Goal: Transaction & Acquisition: Purchase product/service

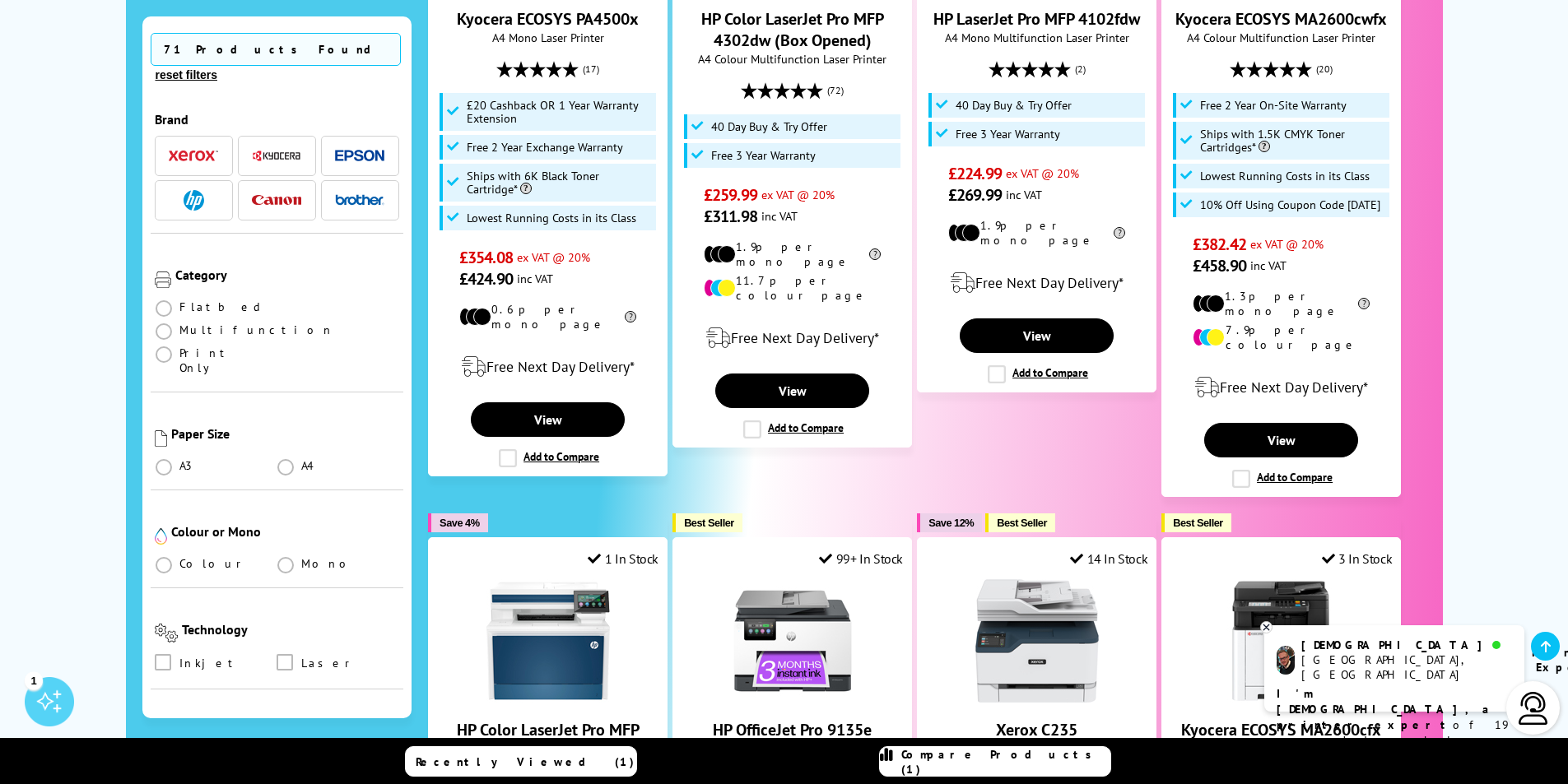
scroll to position [1261, 0]
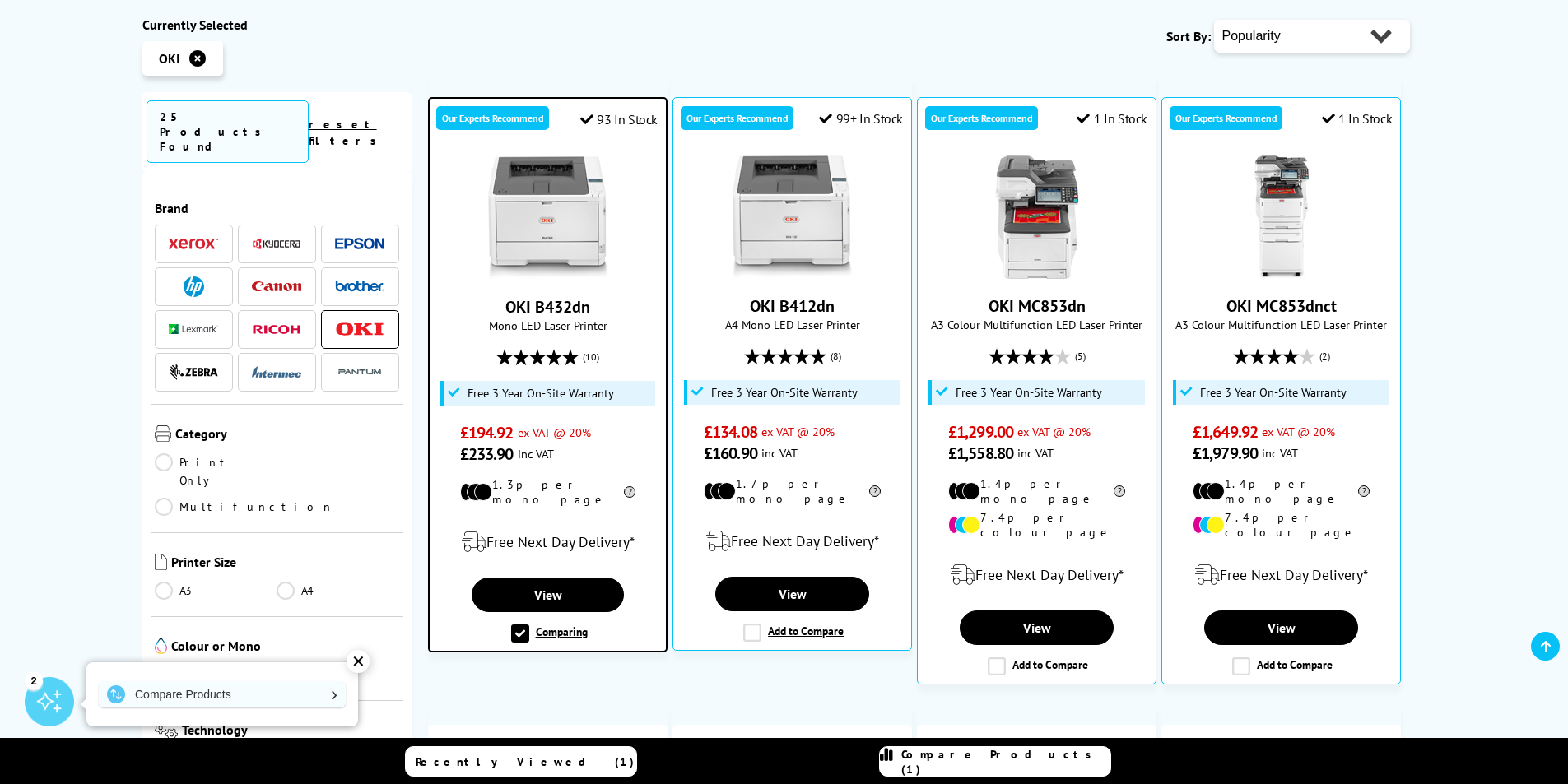
scroll to position [270, 0]
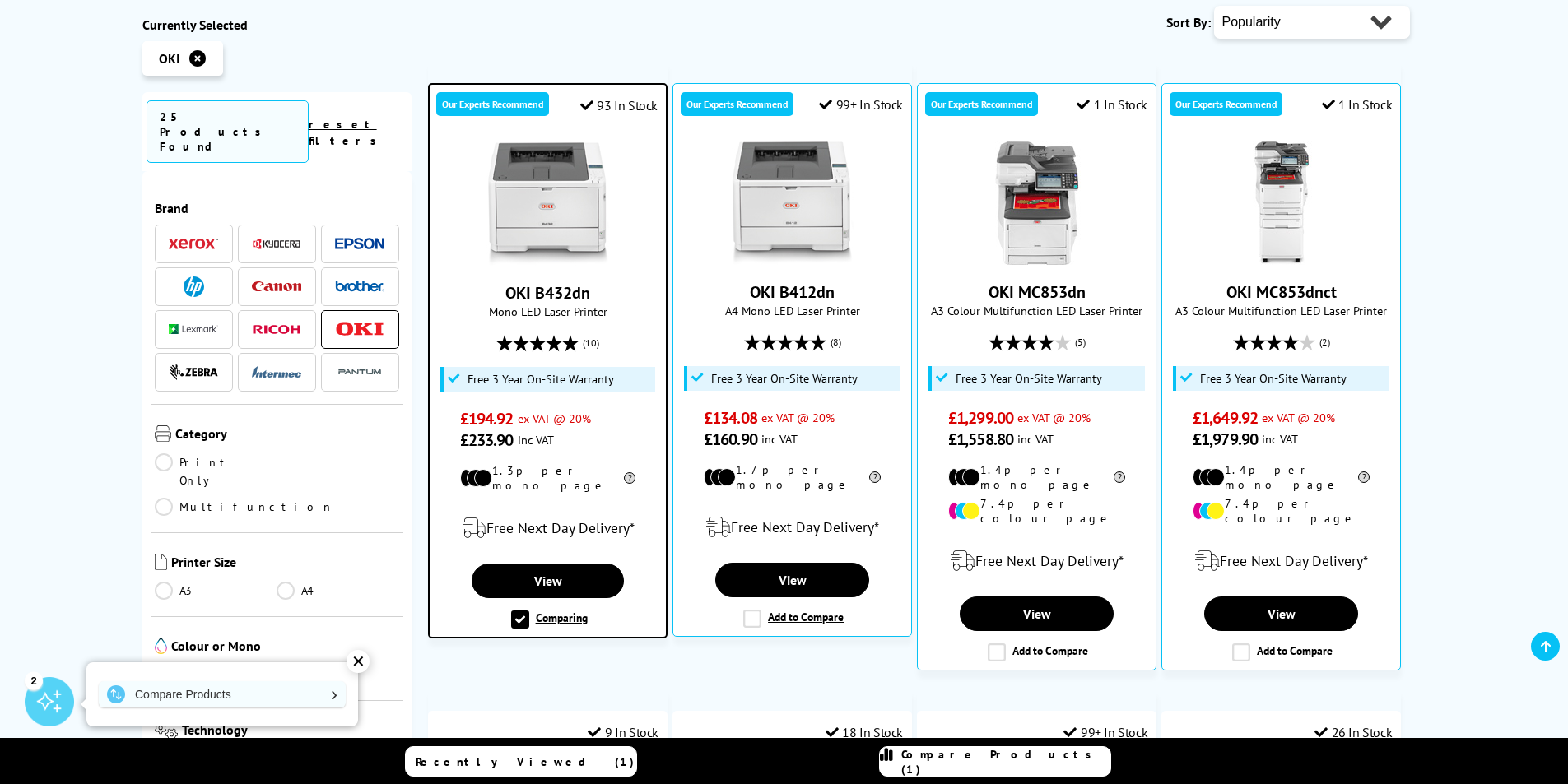
drag, startPoint x: 459, startPoint y: 692, endPoint x: 478, endPoint y: 637, distance: 58.2
